Goal: Find specific page/section: Locate a particular part of the current website

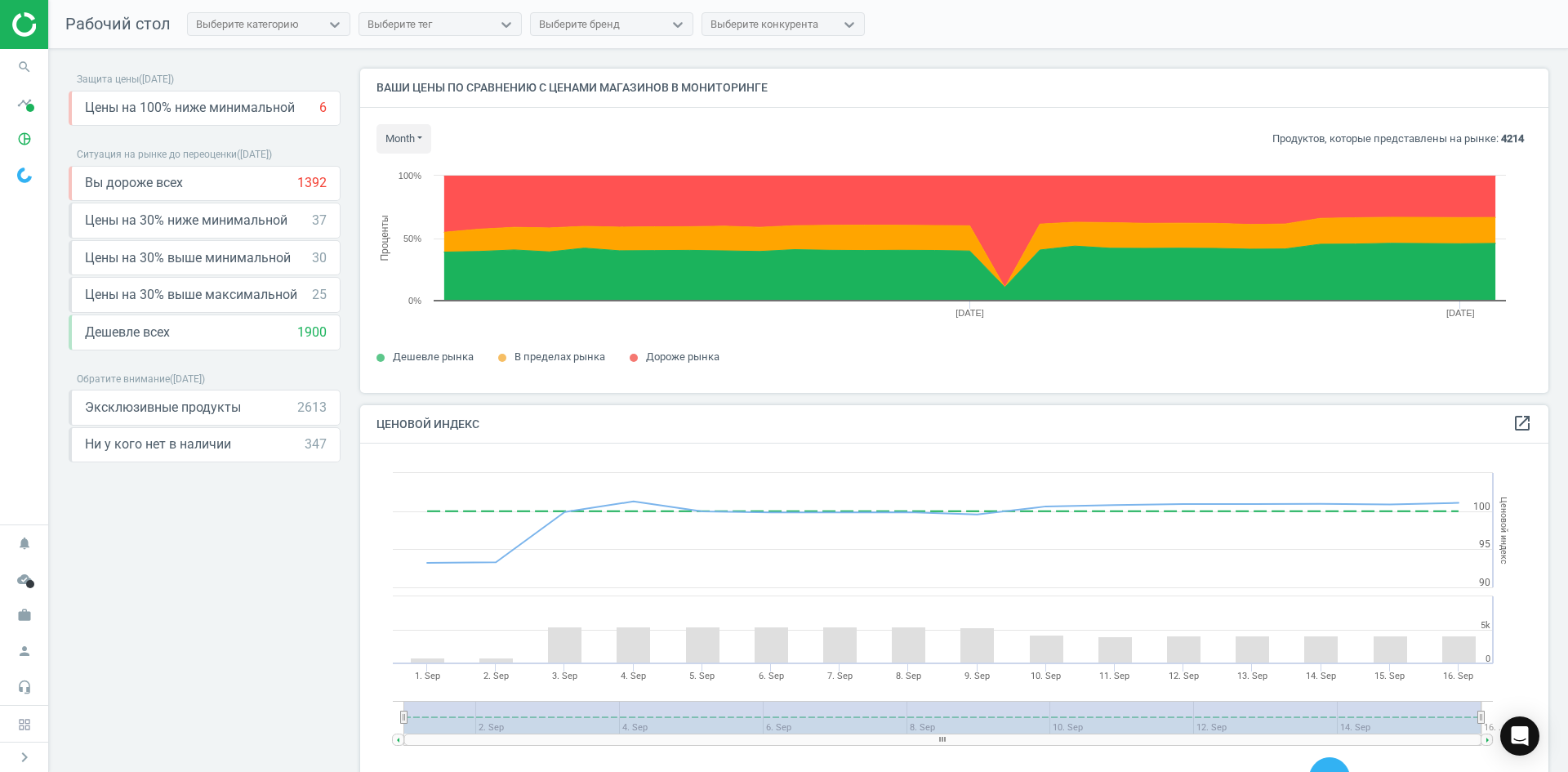
scroll to position [349, 1201]
click at [23, 62] on icon "search" at bounding box center [25, 67] width 31 height 31
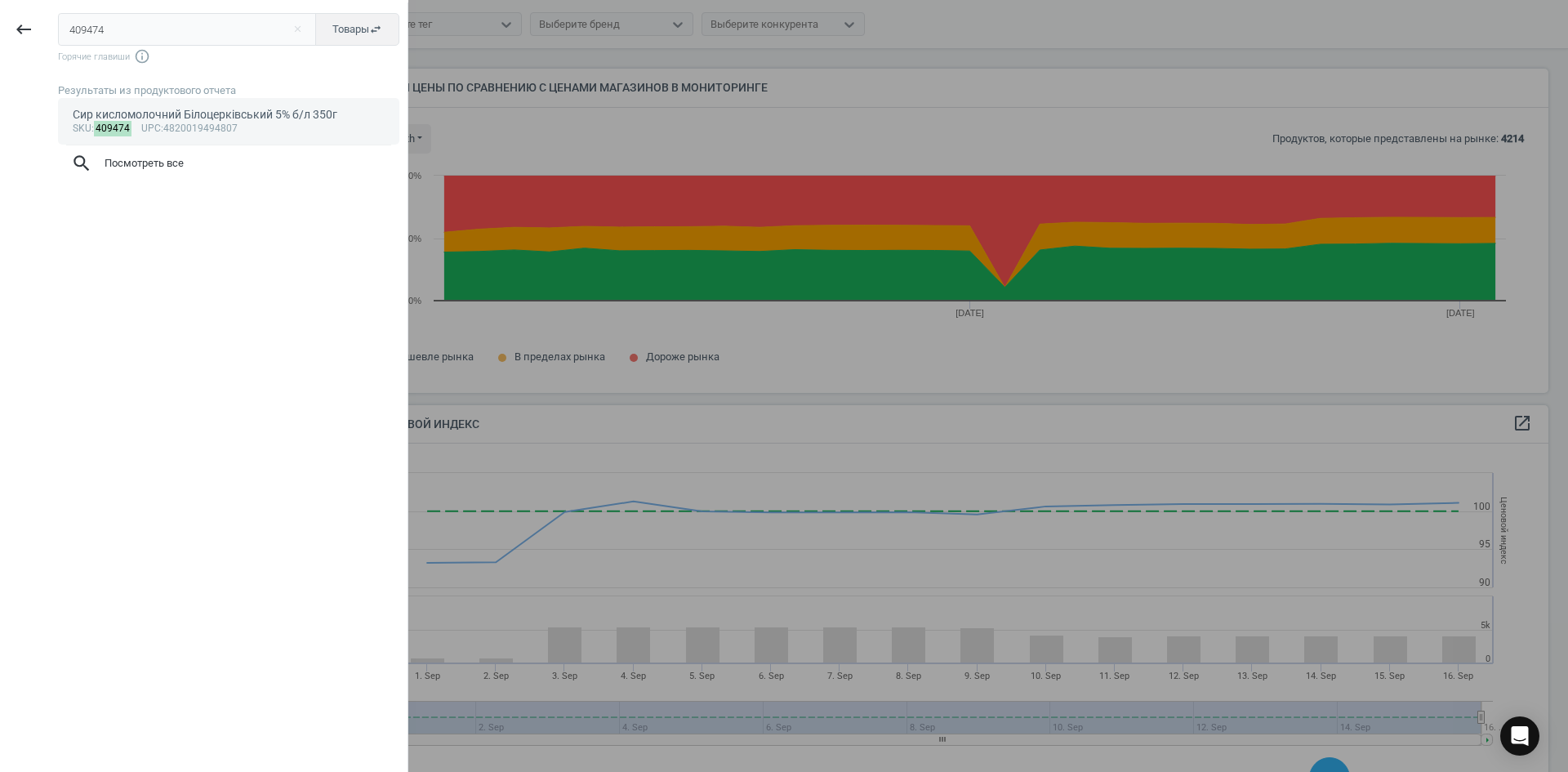
type input "409474"
click at [141, 130] on span "upc" at bounding box center [151, 128] width 20 height 12
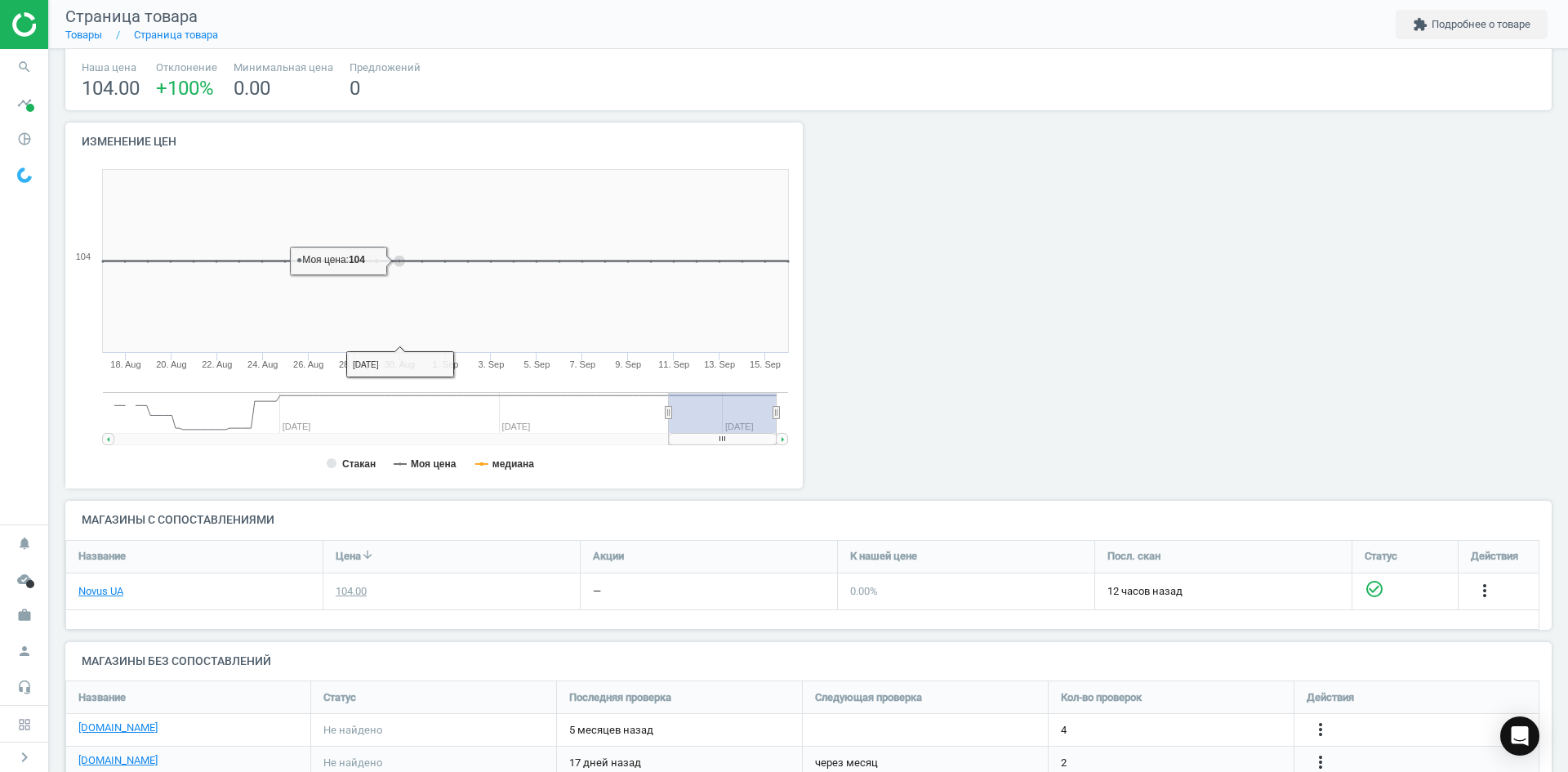
scroll to position [156, 0]
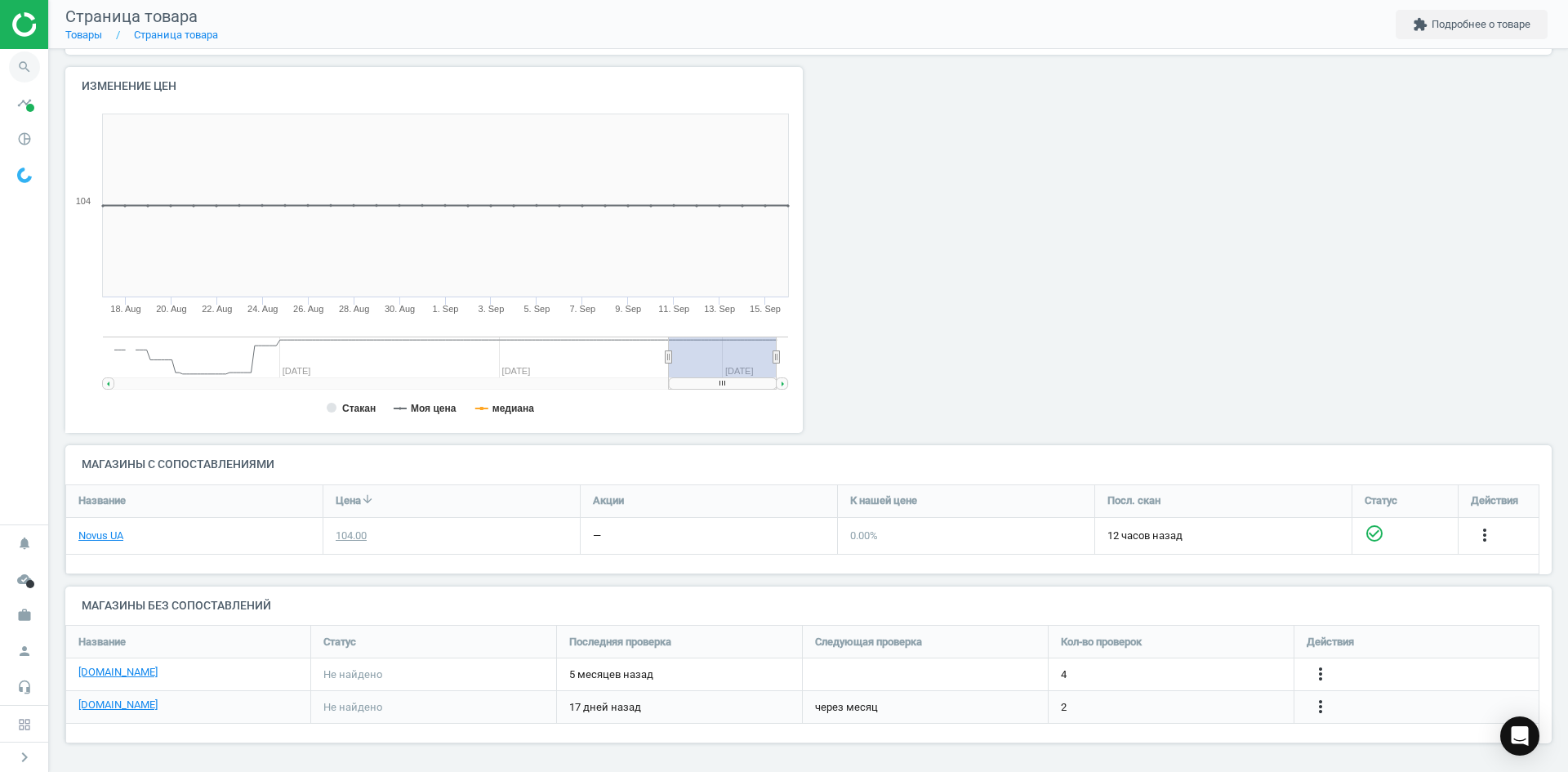
click at [28, 66] on icon "search" at bounding box center [25, 67] width 31 height 31
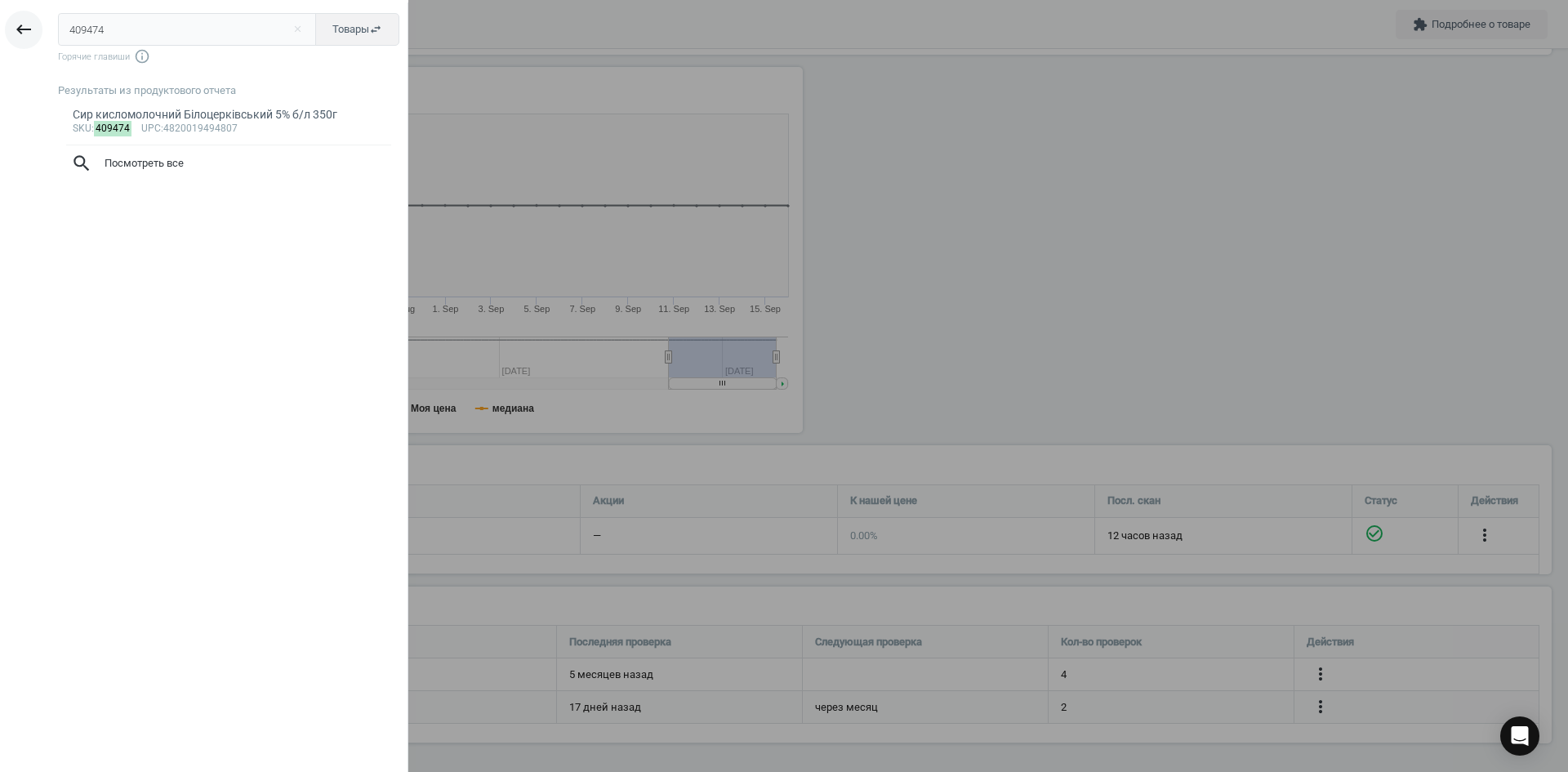
drag, startPoint x: 129, startPoint y: 35, endPoint x: 31, endPoint y: 18, distance: 99.5
click at [31, 18] on div "keyboard_backspace 409474 close Товары swap_horiz Горячие главиши info_outline …" at bounding box center [204, 388] width 409 height 772
type input "377383"
click at [162, 124] on div "sku : 377383 upc :4820019493817" at bounding box center [229, 129] width 312 height 13
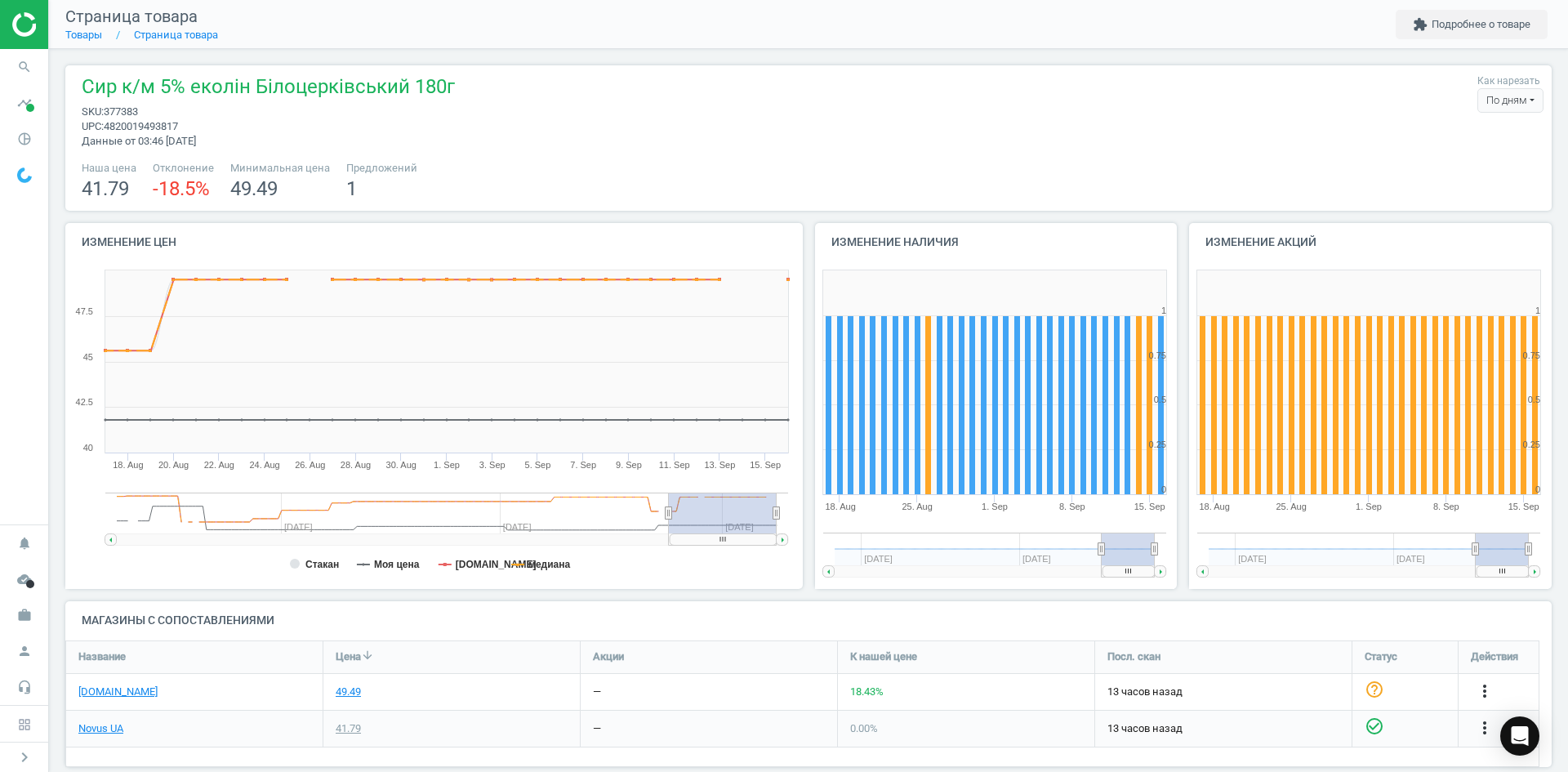
scroll to position [160, 0]
